Goal: Task Accomplishment & Management: Manage account settings

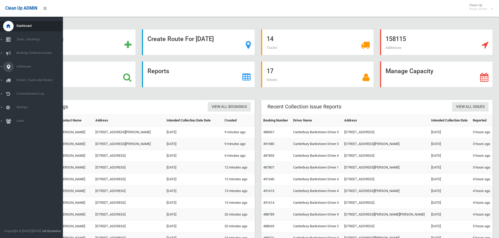
click at [15, 67] on link "Addresses" at bounding box center [33, 67] width 67 height 10
click at [27, 74] on span "All Addresses" at bounding box center [38, 76] width 47 height 4
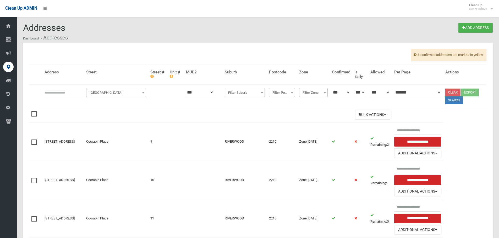
click at [76, 92] on input "text" at bounding box center [62, 93] width 37 height 10
type input "********"
click button at bounding box center [0, 0] width 0 height 0
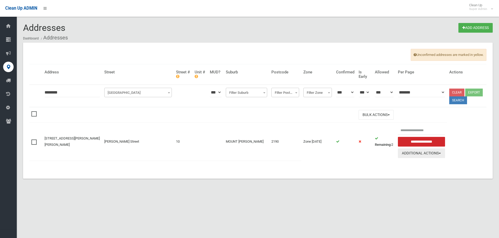
click at [403, 154] on button "Additional Actions" at bounding box center [421, 154] width 47 height 10
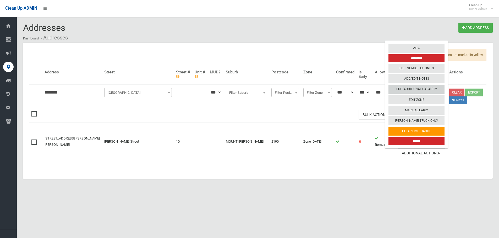
click at [410, 93] on link "Edit Additional Capacity" at bounding box center [416, 89] width 56 height 9
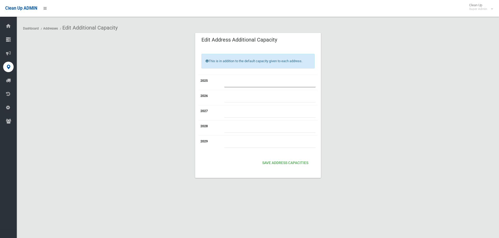
click at [279, 79] on input "number" at bounding box center [269, 83] width 91 height 10
type input "*"
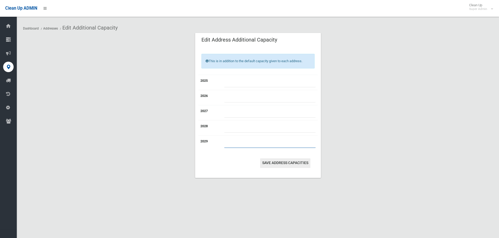
type input "*"
click at [300, 166] on button "Save Address capacities" at bounding box center [285, 164] width 50 height 10
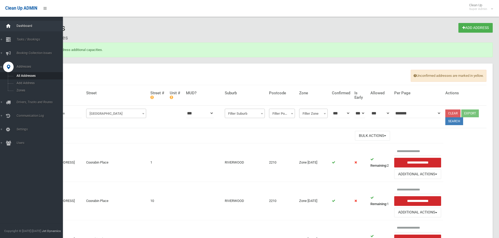
click at [7, 25] on icon at bounding box center [8, 26] width 6 height 10
